Goal: Task Accomplishment & Management: Manage account settings

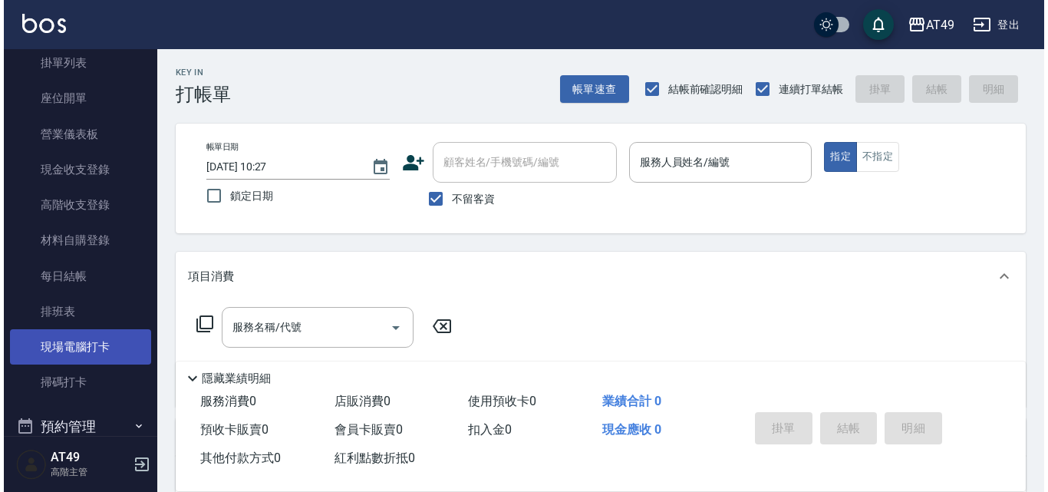
scroll to position [153, 0]
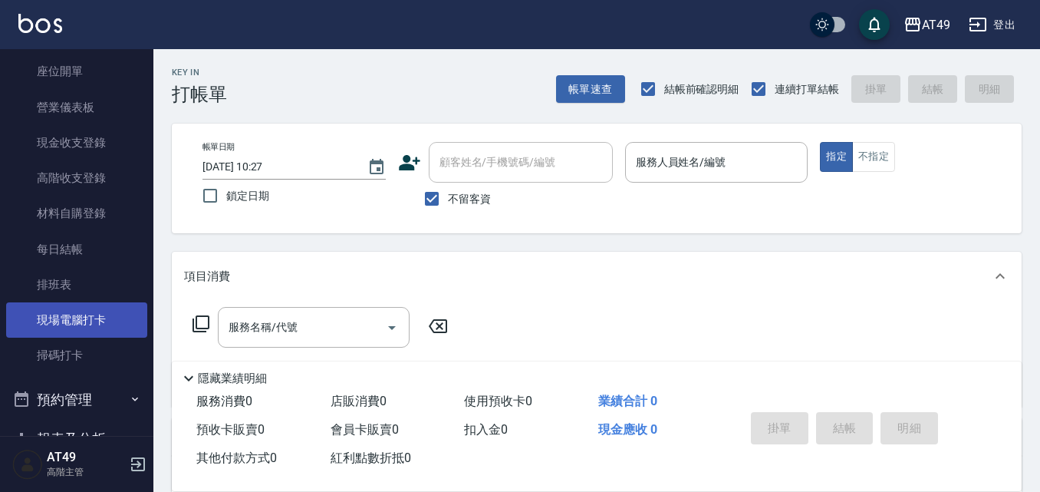
click at [66, 312] on link "現場電腦打卡" at bounding box center [76, 319] width 141 height 35
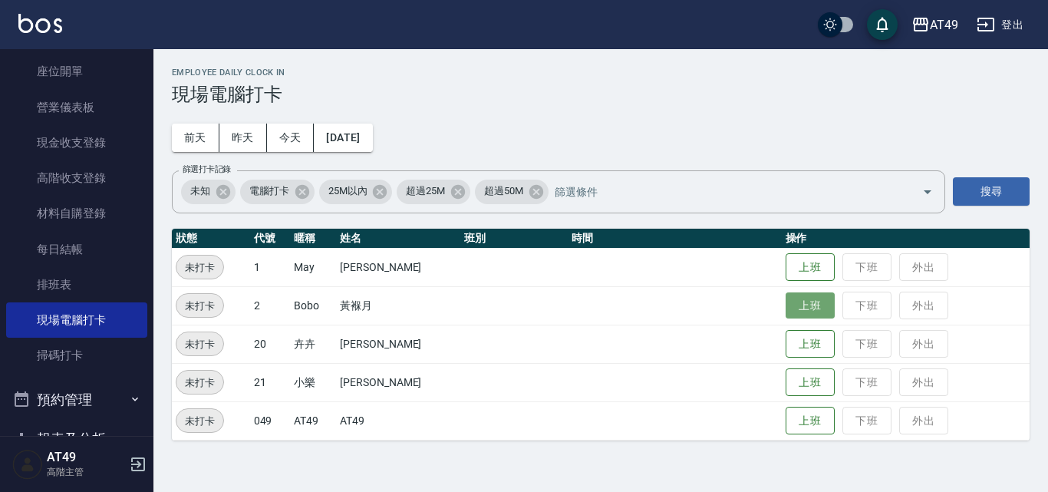
click at [814, 304] on button "上班" at bounding box center [810, 305] width 49 height 27
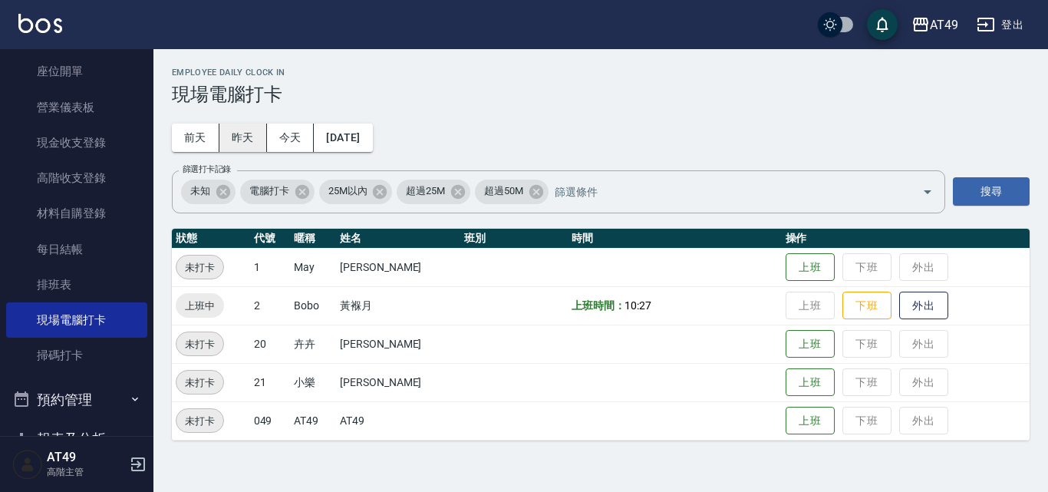
click at [242, 129] on button "昨天" at bounding box center [243, 138] width 48 height 28
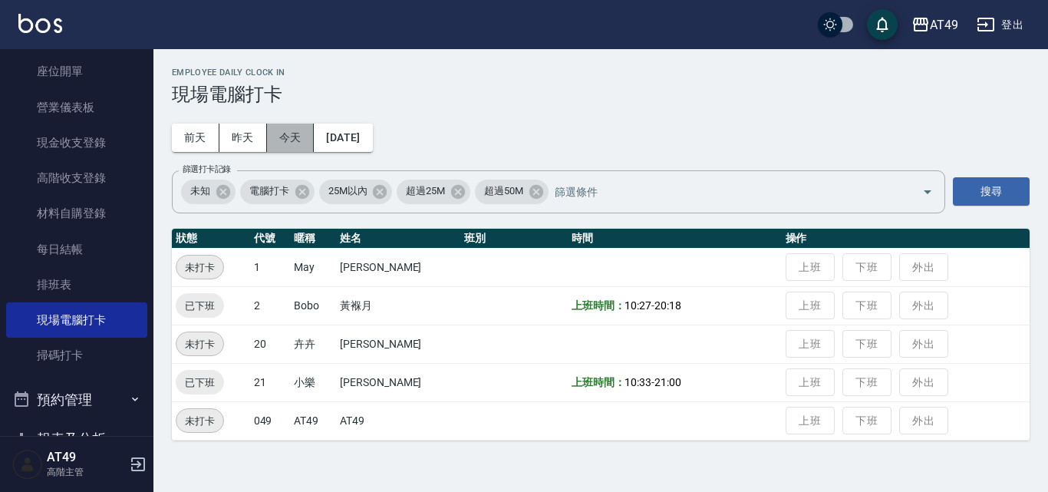
click at [283, 140] on button "今天" at bounding box center [291, 138] width 48 height 28
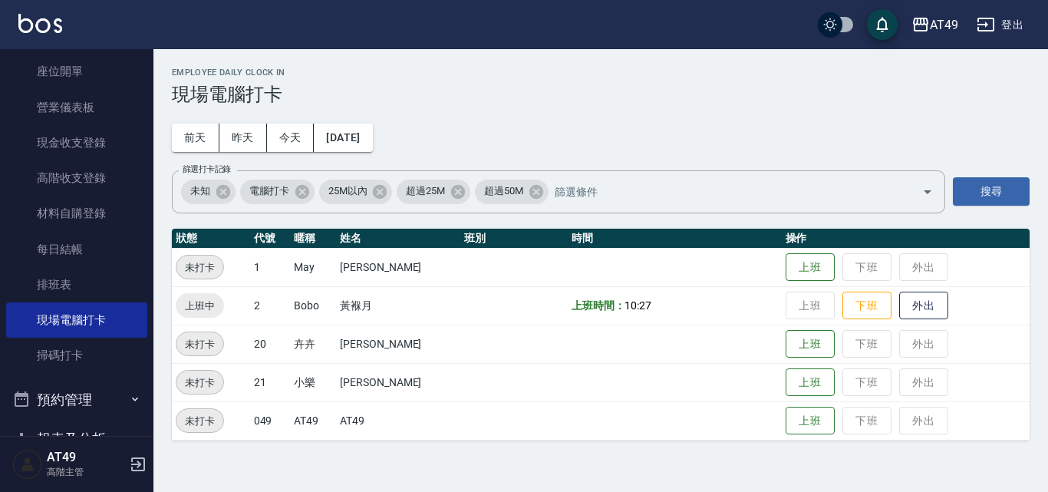
drag, startPoint x: 808, startPoint y: 351, endPoint x: 166, endPoint y: 224, distance: 654.5
click at [808, 351] on button "上班" at bounding box center [810, 344] width 49 height 28
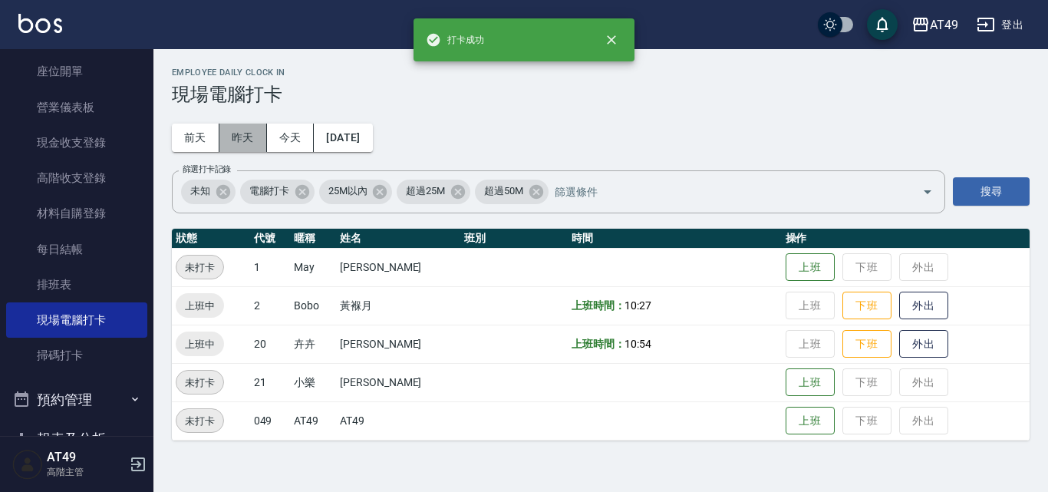
click at [236, 133] on button "昨天" at bounding box center [243, 138] width 48 height 28
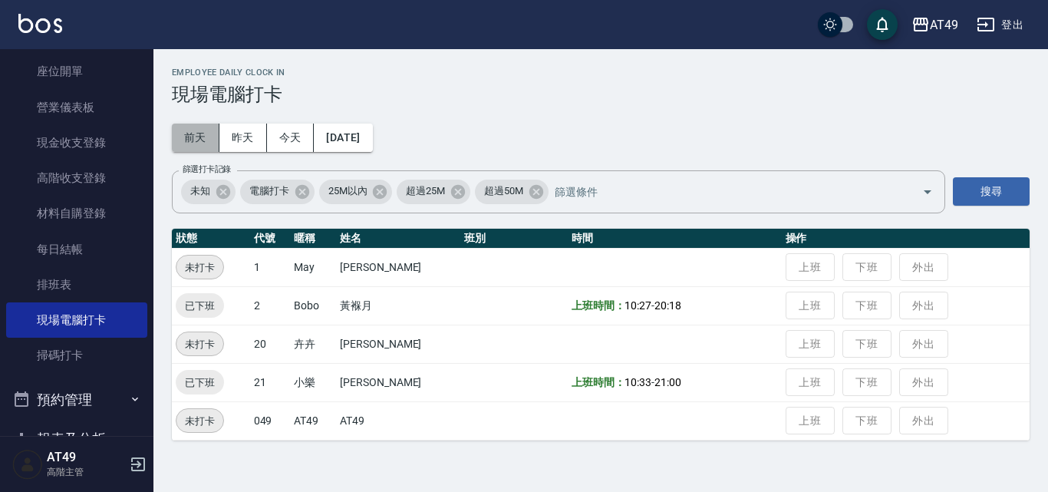
click at [203, 141] on button "前天" at bounding box center [196, 138] width 48 height 28
click at [301, 141] on button "今天" at bounding box center [291, 138] width 48 height 28
